Goal: Task Accomplishment & Management: Complete application form

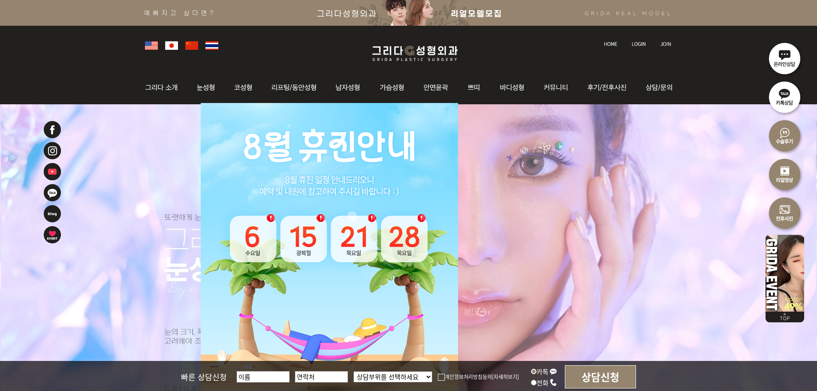
click at [615, 42] on img at bounding box center [611, 44] width 14 height 5
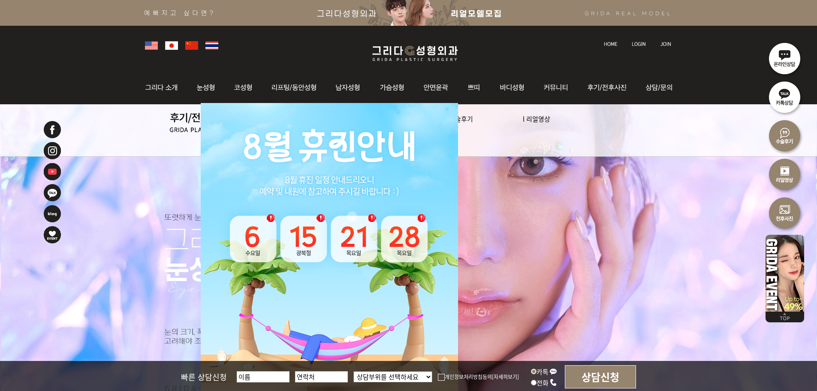
click at [642, 42] on img at bounding box center [639, 44] width 14 height 5
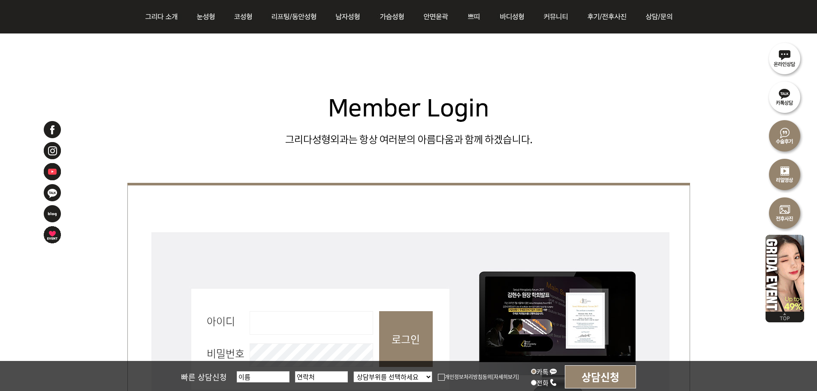
scroll to position [257, 0]
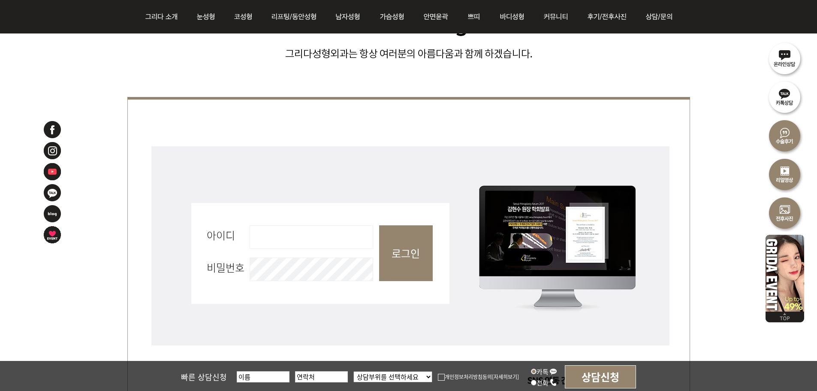
click at [315, 231] on input "아이디 필수" at bounding box center [312, 237] width 124 height 24
type input "admin"
click at [397, 263] on input "로그인" at bounding box center [406, 253] width 54 height 56
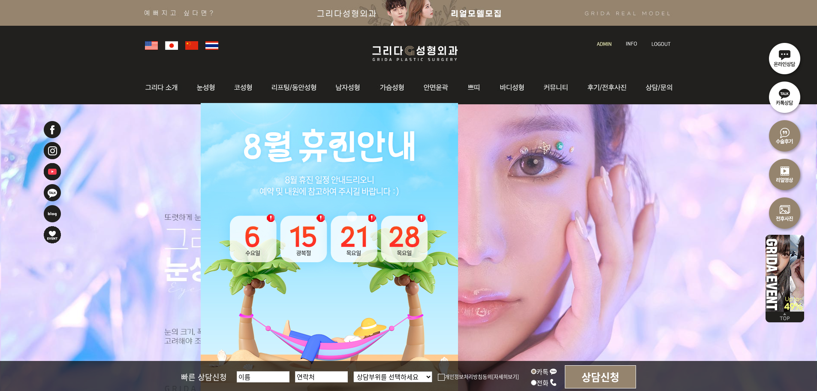
click at [594, 45] on li at bounding box center [605, 39] width 24 height 18
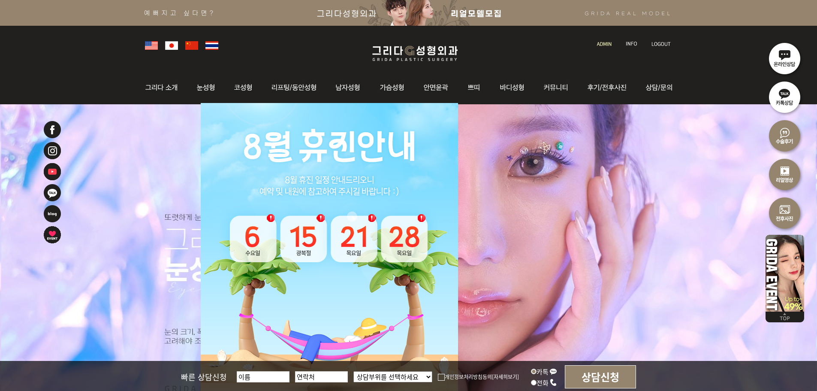
click at [596, 44] on li at bounding box center [605, 39] width 24 height 18
click at [598, 43] on img at bounding box center [604, 44] width 15 height 5
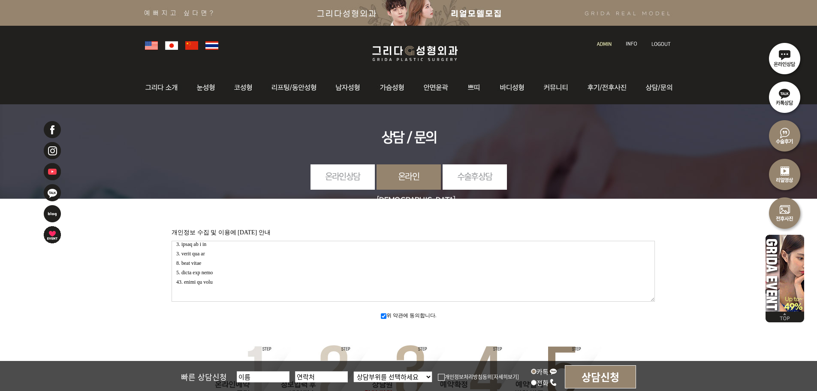
click at [603, 46] on li at bounding box center [605, 39] width 24 height 18
click at [604, 44] on img at bounding box center [604, 44] width 15 height 5
